Goal: Information Seeking & Learning: Find specific page/section

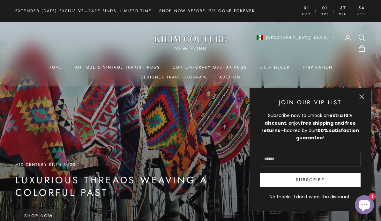
click at [362, 99] on button "Close" at bounding box center [361, 96] width 5 height 5
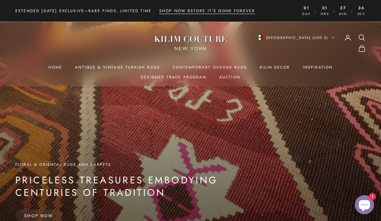
click at [344, 47] on x-header "Kilim Couture [US_STATE] Navigation menu Home Antique & Vintage Turkish Rugs Co…" at bounding box center [190, 54] width 381 height 65
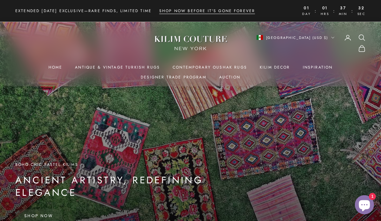
click at [358, 41] on icon "Secondary navigation" at bounding box center [362, 38] width 8 height 8
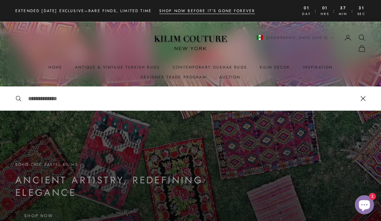
click at [285, 100] on input "Search" at bounding box center [191, 98] width 326 height 9
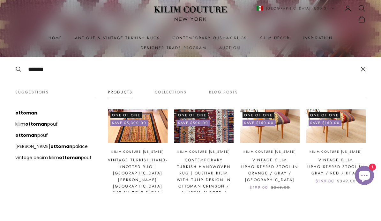
type input "*******"
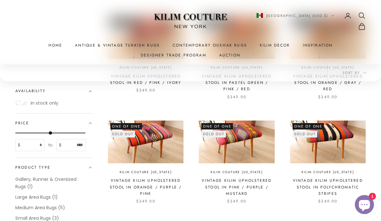
scroll to position [874, 0]
